Goal: Find specific fact

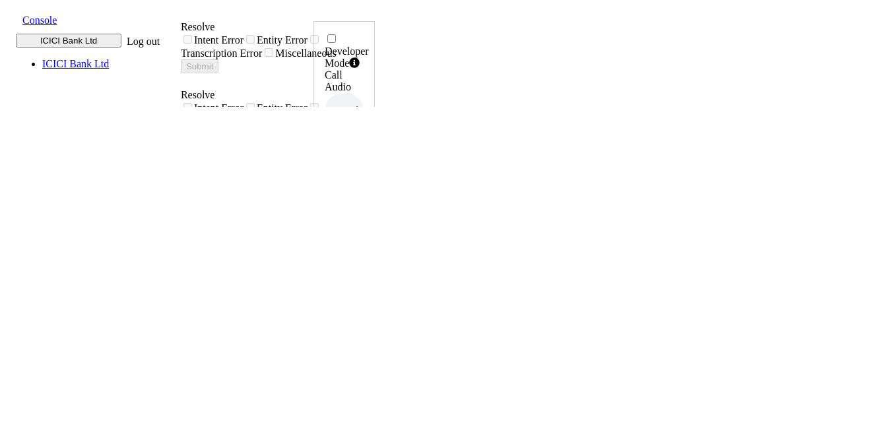
click at [364, 314] on h6 "9676737239" at bounding box center [344, 318] width 39 height 8
copy h6 "9676737239"
drag, startPoint x: 226, startPoint y: 136, endPoint x: 461, endPoint y: 131, distance: 235.7
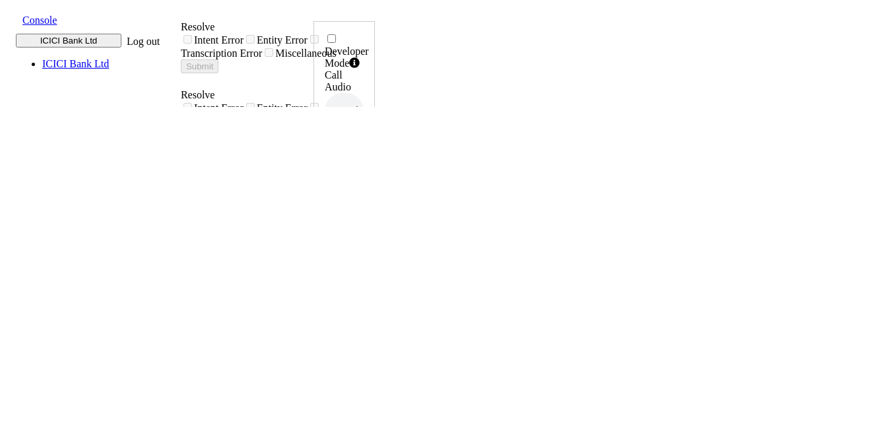
copy div "my creditt card bill was mistaken"
